Goal: Task Accomplishment & Management: Use online tool/utility

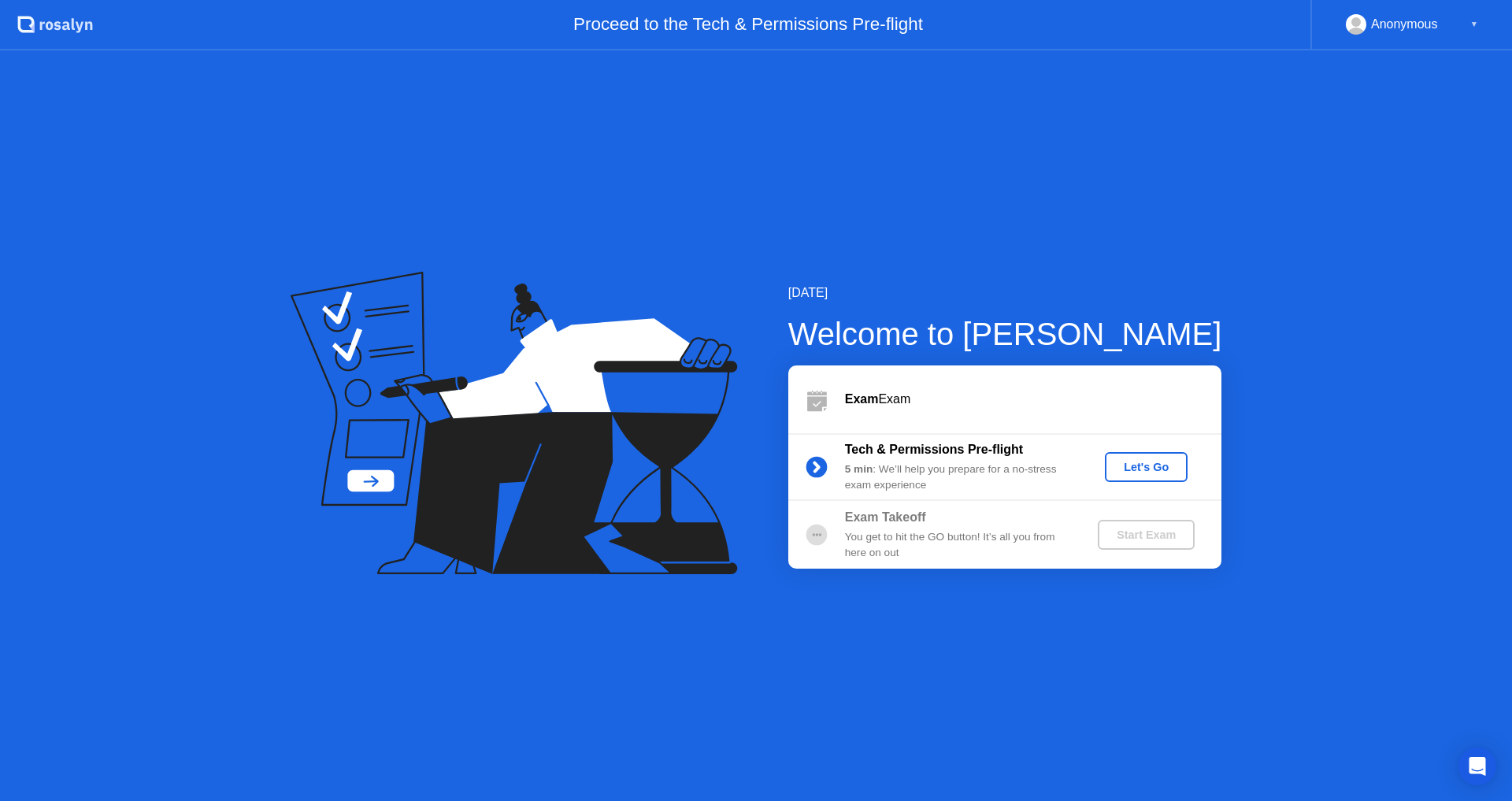
click at [1147, 468] on div "Let's Go" at bounding box center [1146, 466] width 70 height 12
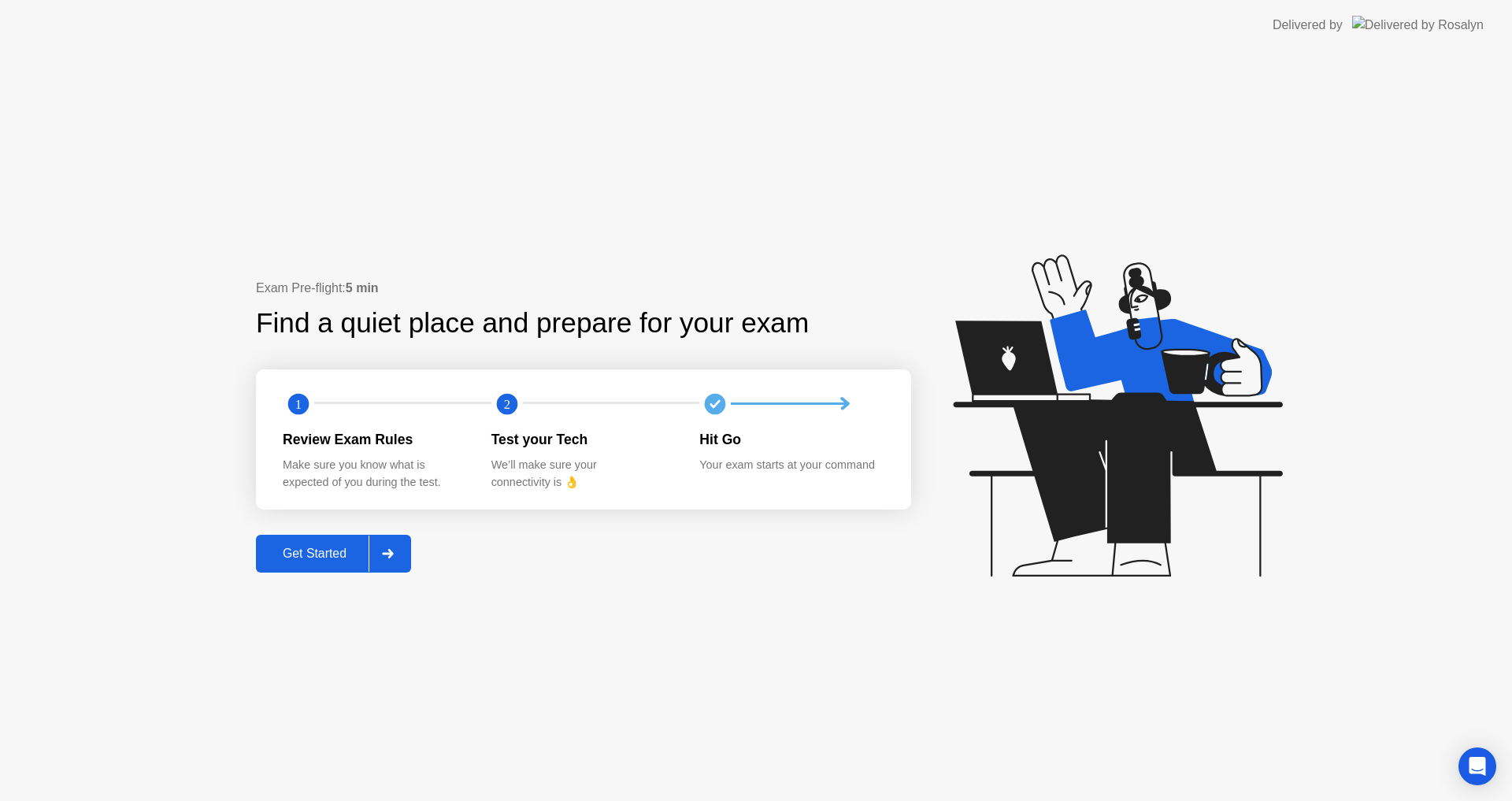
click at [330, 549] on div "Get Started" at bounding box center [315, 553] width 108 height 14
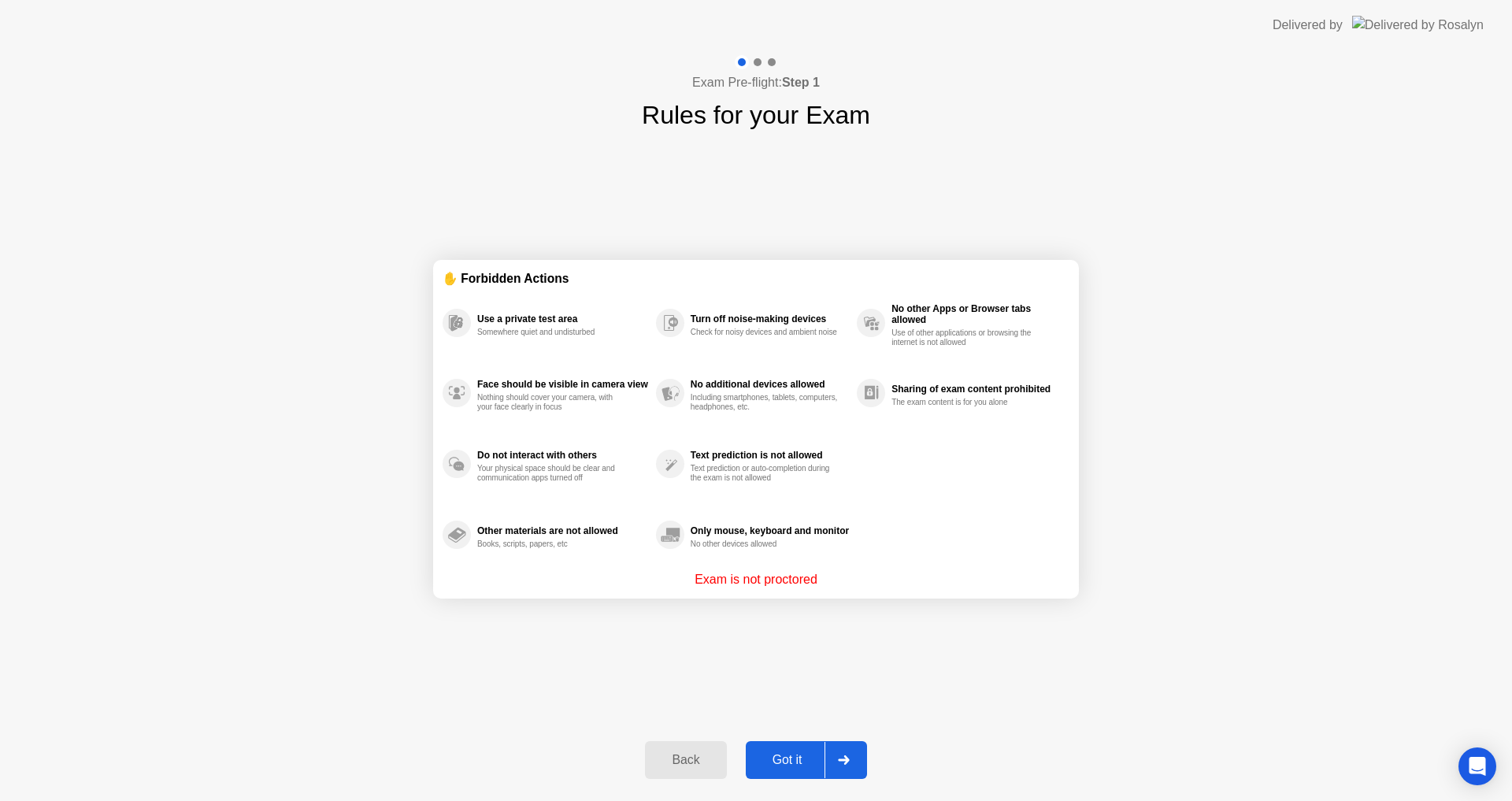
click at [790, 763] on div "Got it" at bounding box center [788, 759] width 74 height 14
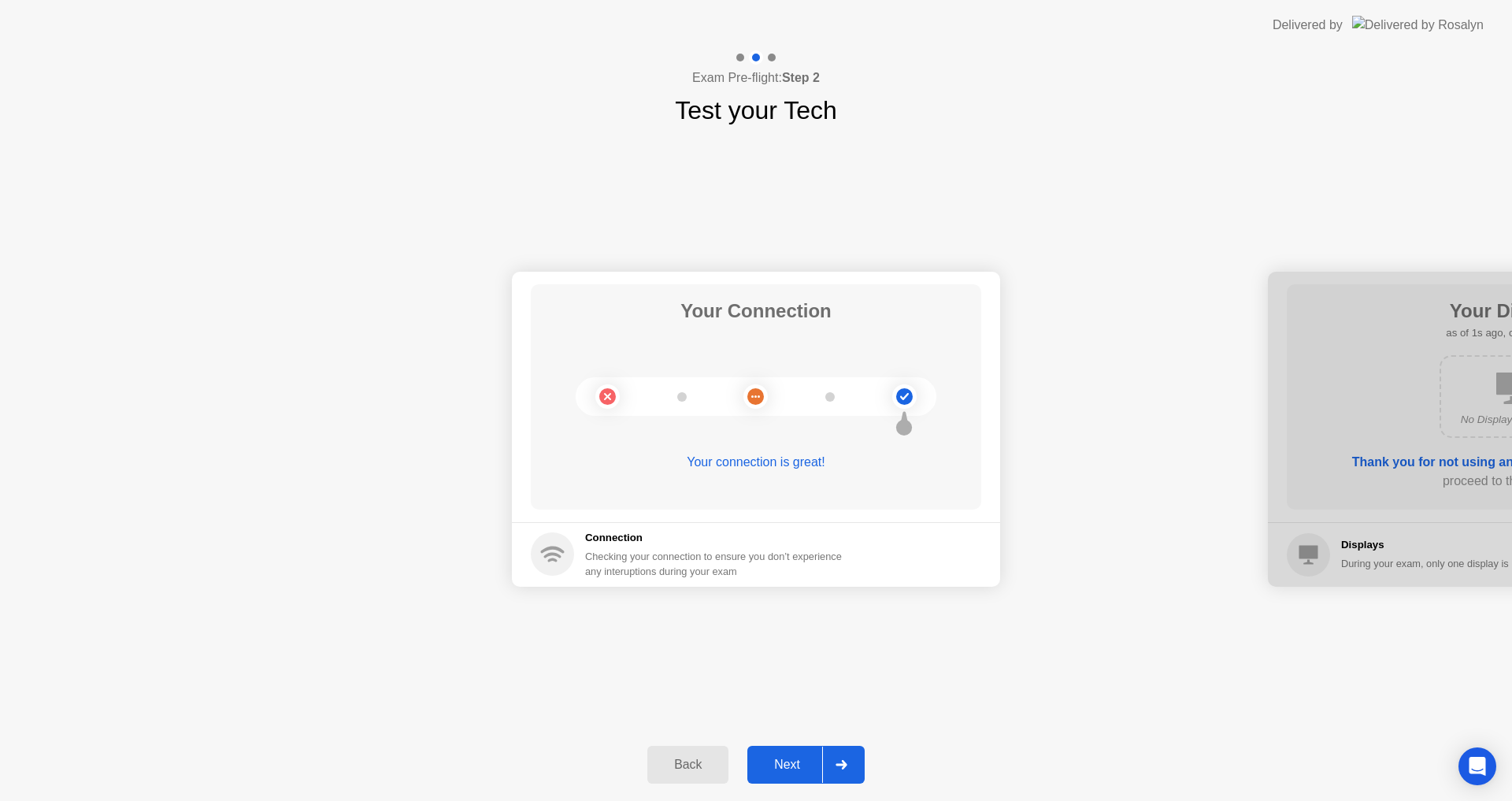
click at [790, 765] on div "Next" at bounding box center [787, 764] width 70 height 14
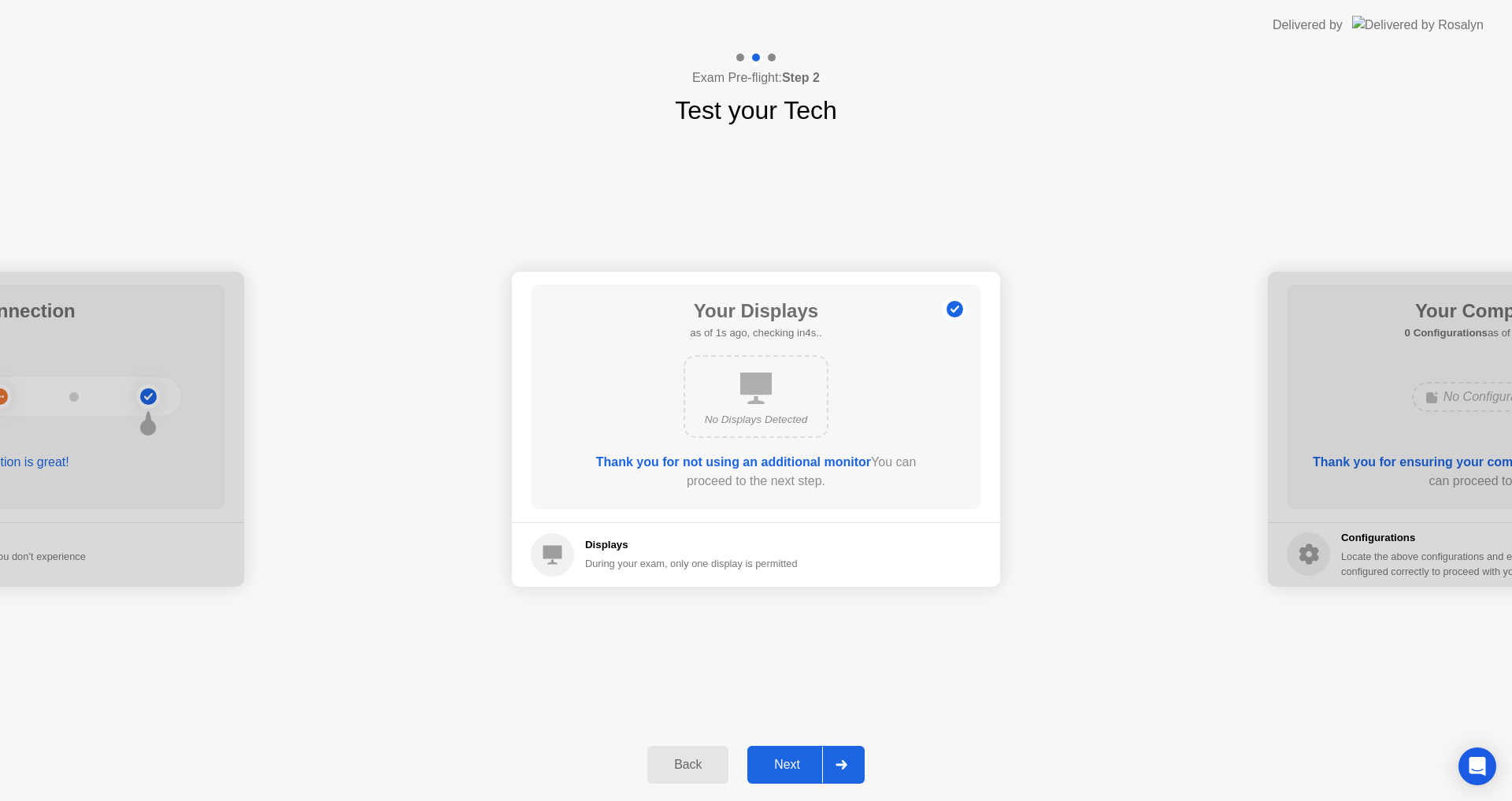
click at [792, 765] on div "Next" at bounding box center [787, 764] width 70 height 14
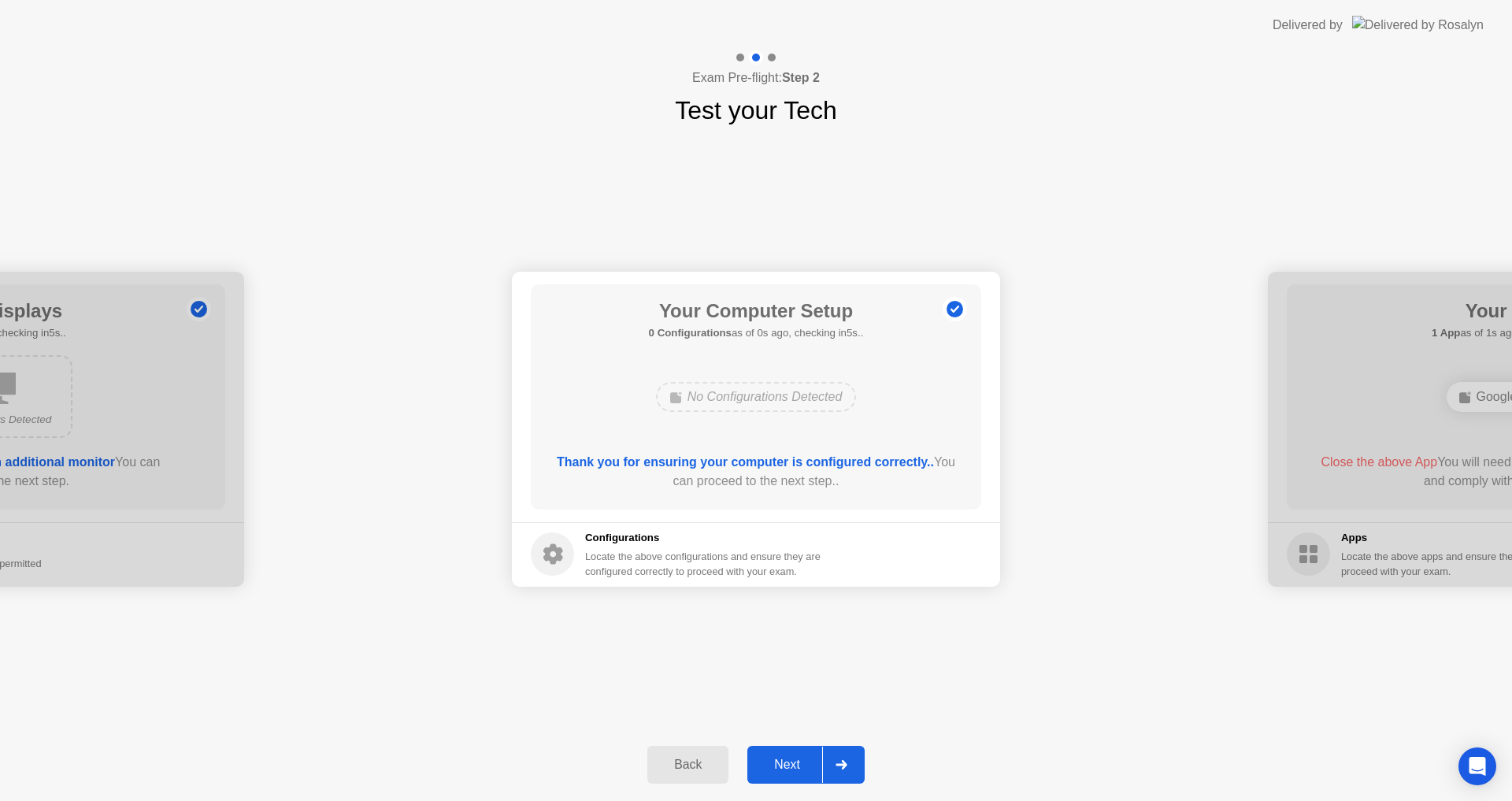
click at [792, 765] on div "Next" at bounding box center [787, 764] width 70 height 14
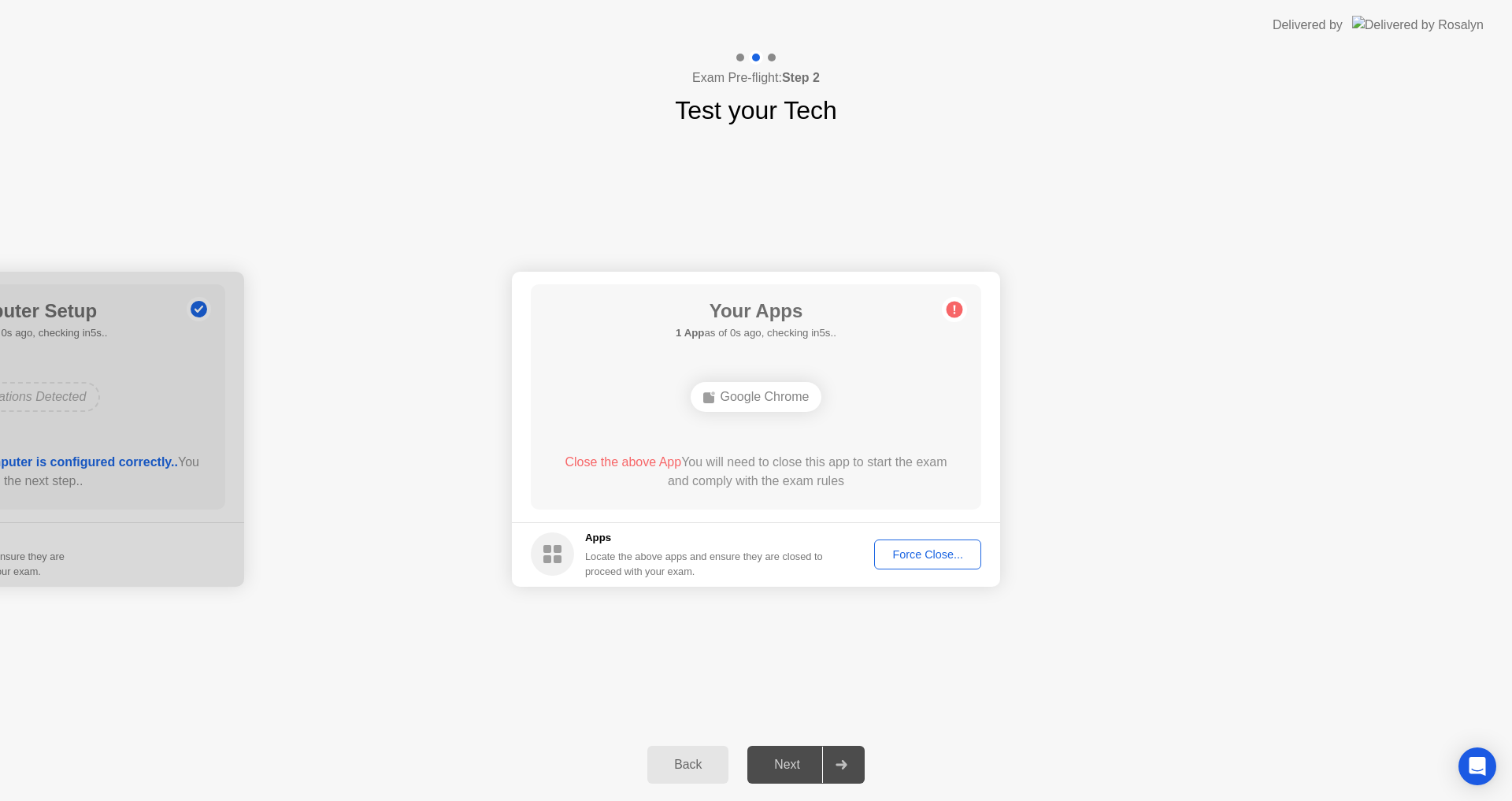
click at [925, 551] on div "Force Close..." at bounding box center [927, 554] width 96 height 12
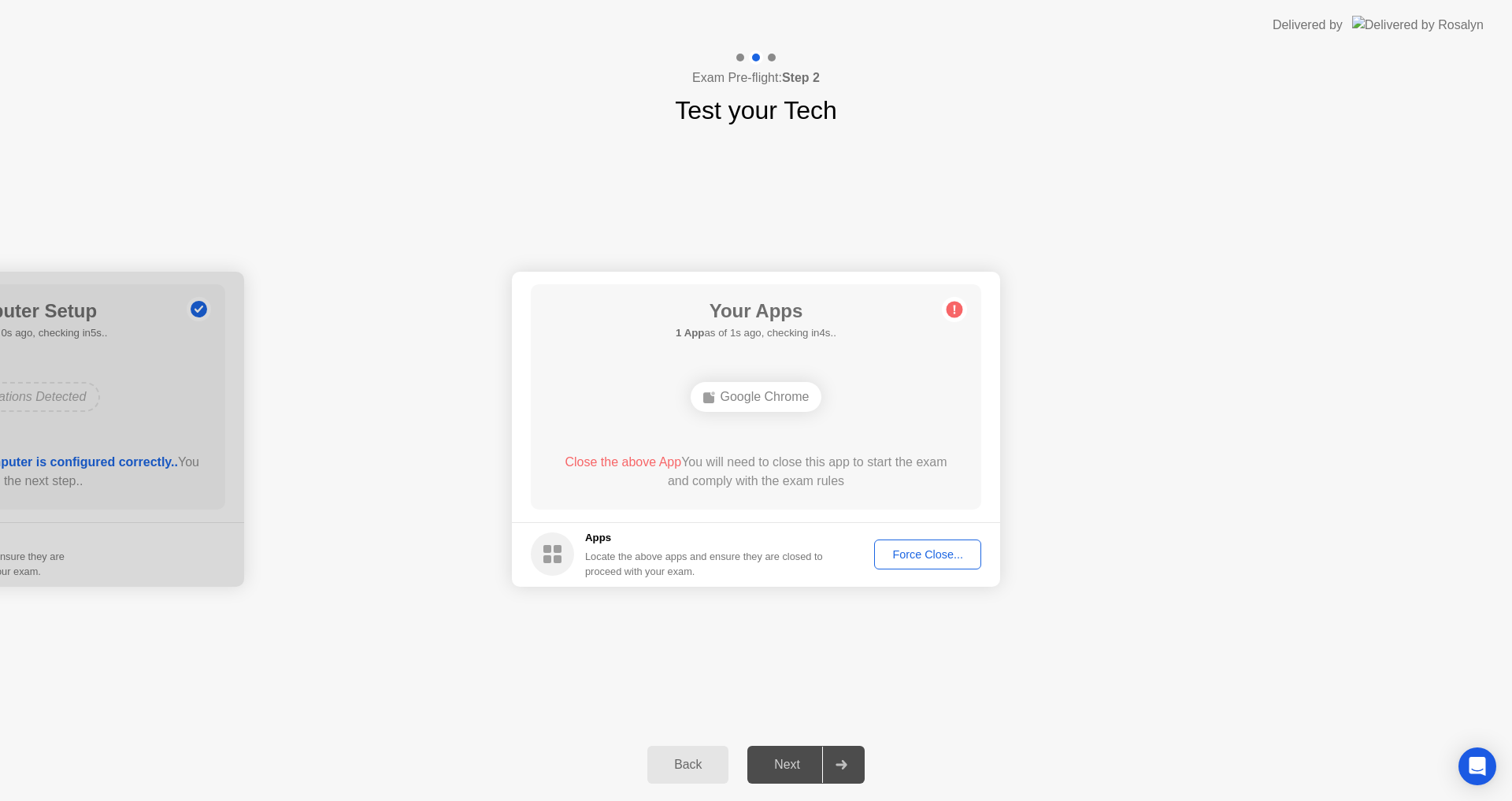
click at [910, 559] on div "Force Close..." at bounding box center [927, 554] width 96 height 12
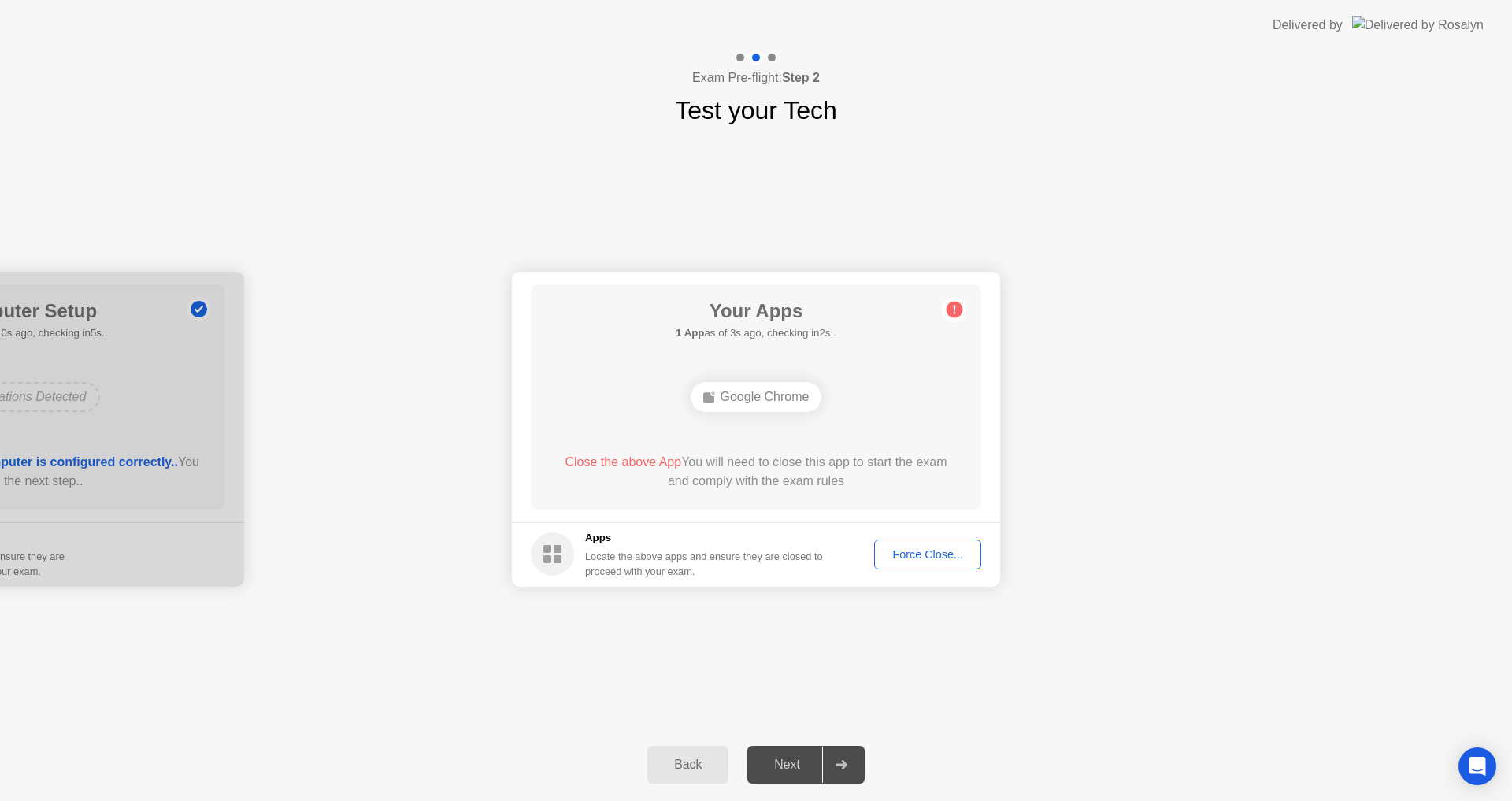
click at [903, 554] on div "Force Close..." at bounding box center [927, 554] width 96 height 12
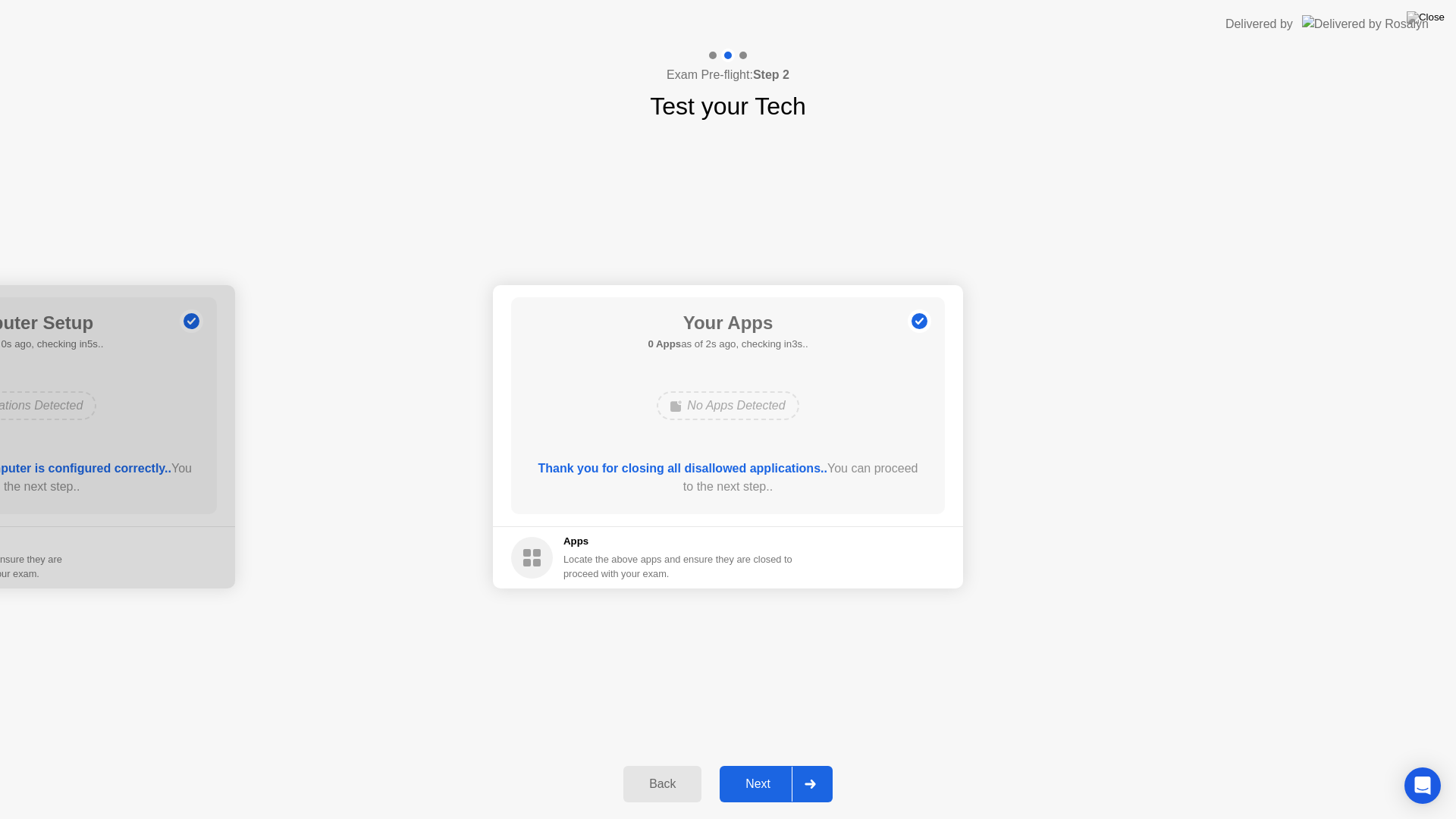
click at [752, 771] on div "Next" at bounding box center [758, 783] width 68 height 14
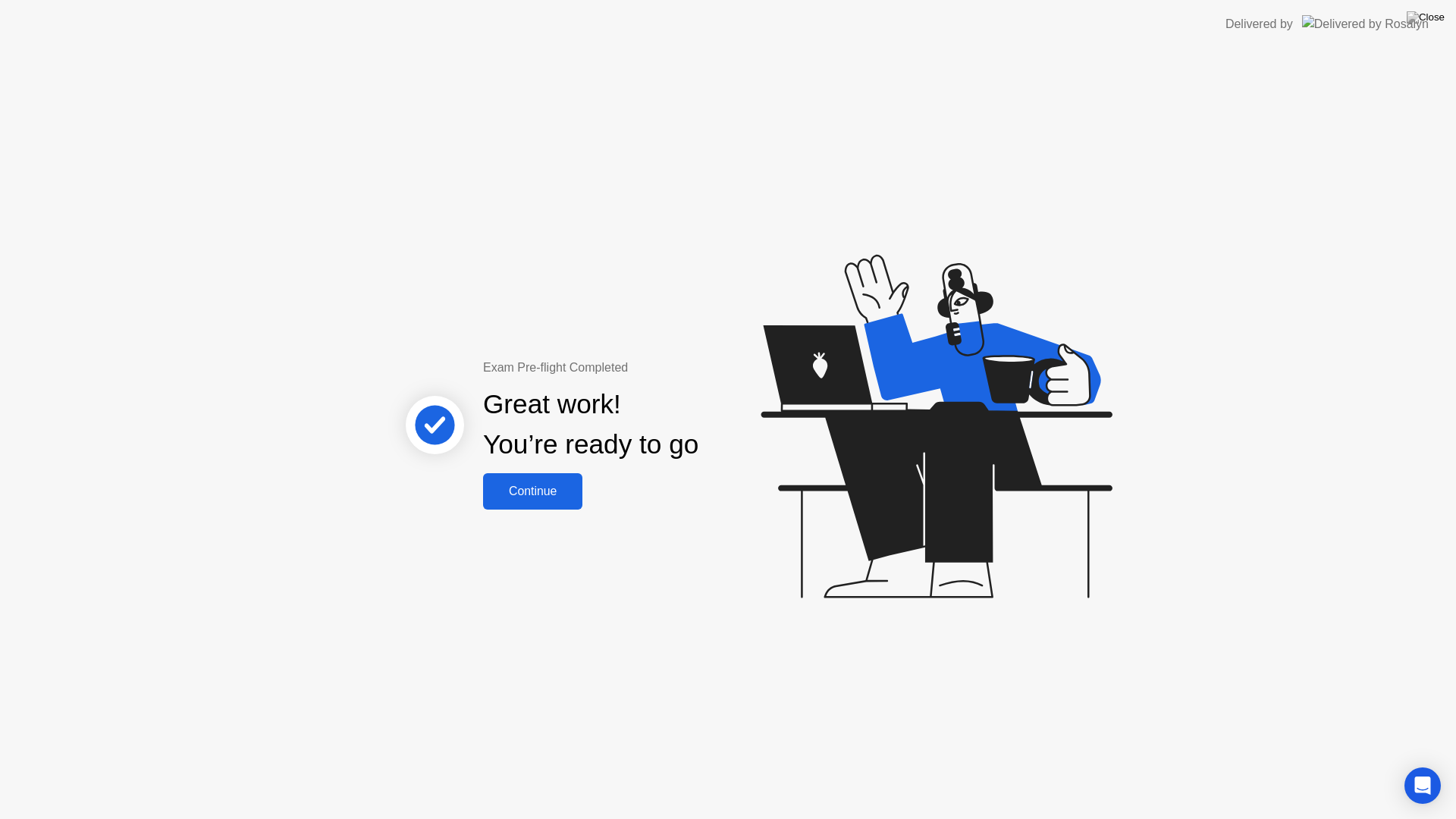
click at [508, 488] on div "Continue" at bounding box center [532, 491] width 90 height 14
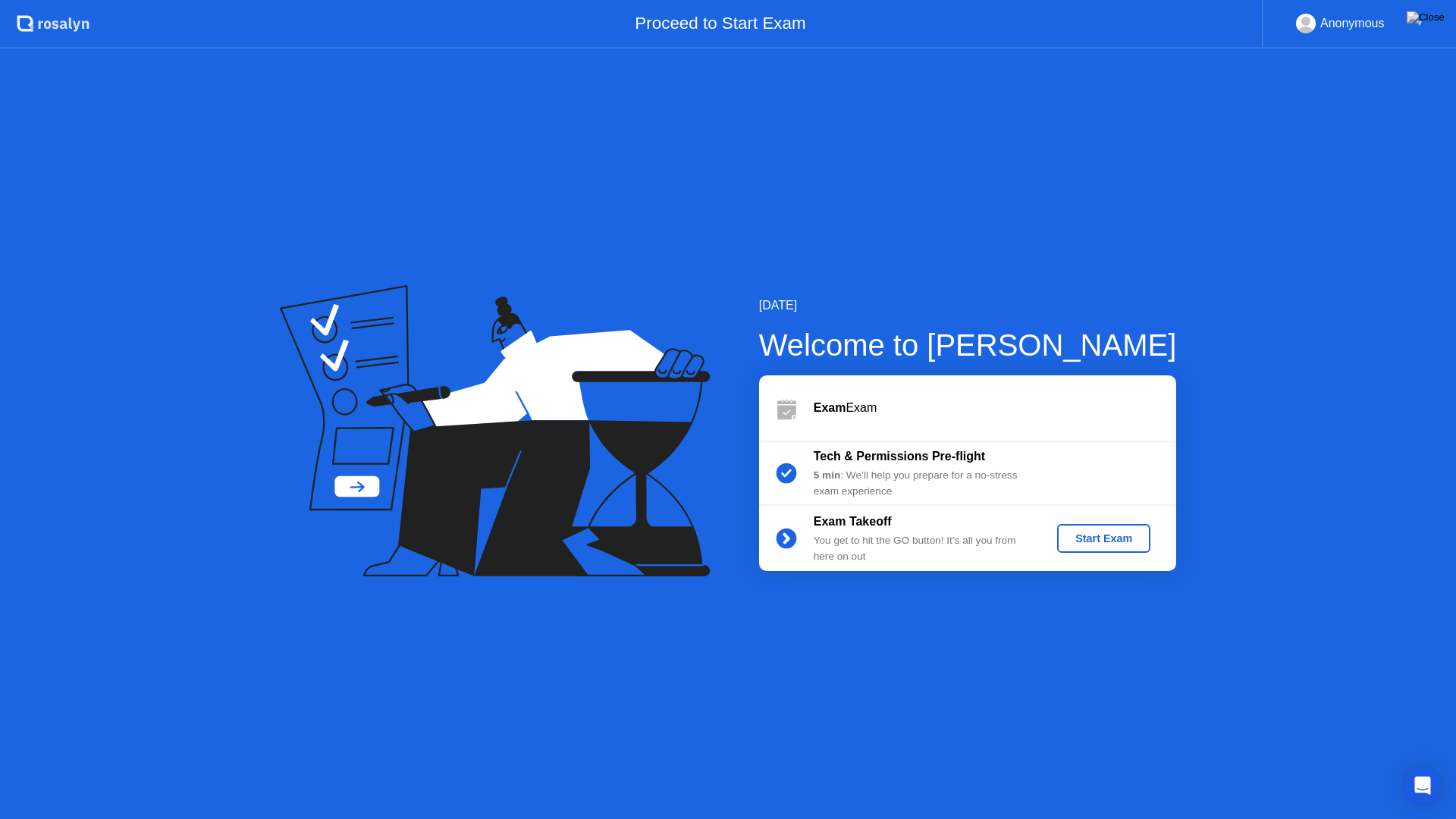
click at [1095, 541] on div "Start Exam" at bounding box center [1103, 538] width 81 height 12
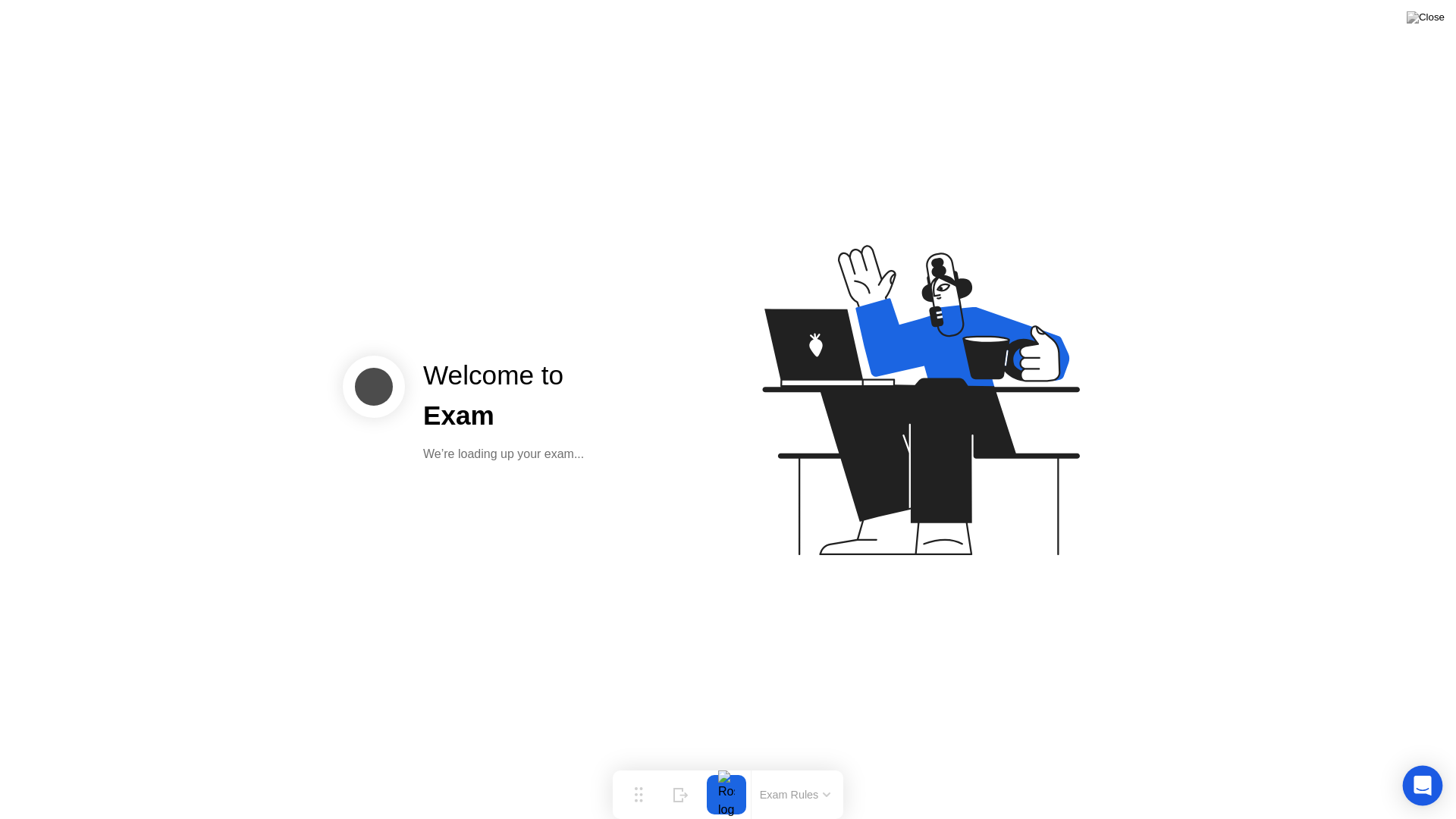
click at [1426, 771] on icon "Open Intercom Messenger" at bounding box center [1421, 786] width 17 height 20
